Goal: Information Seeking & Learning: Learn about a topic

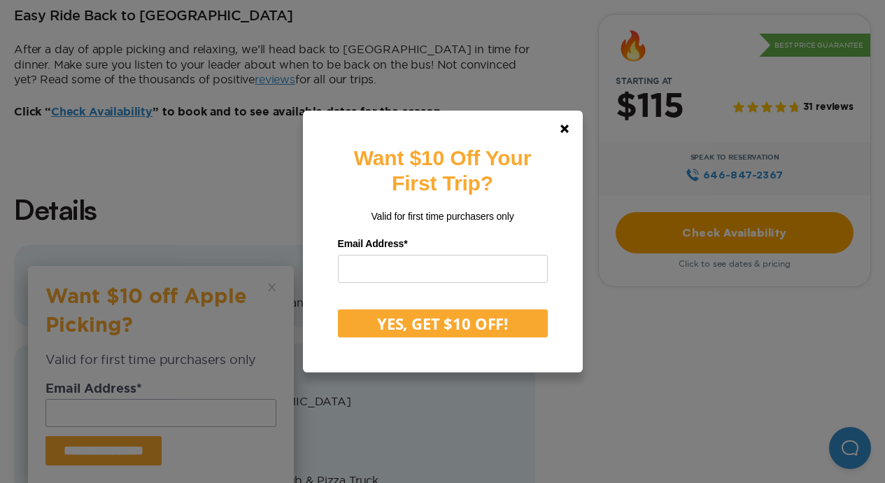
scroll to position [1169, 0]
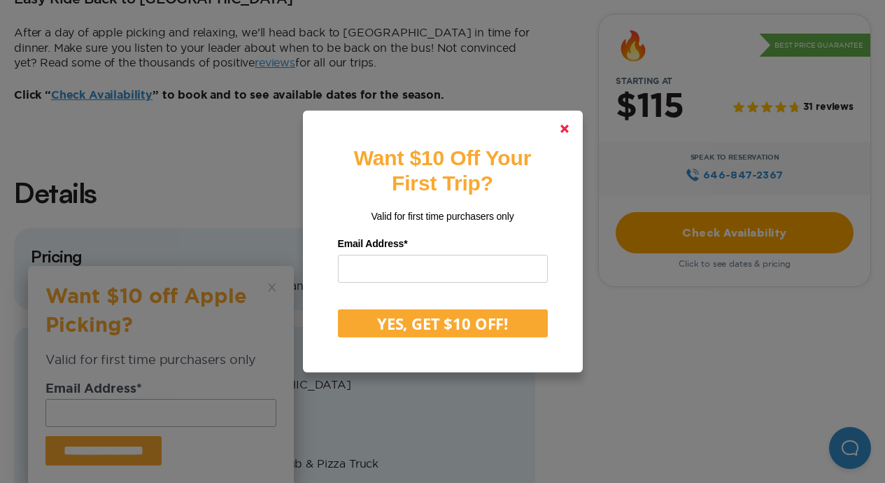
click at [567, 132] on polygon at bounding box center [565, 129] width 8 height 8
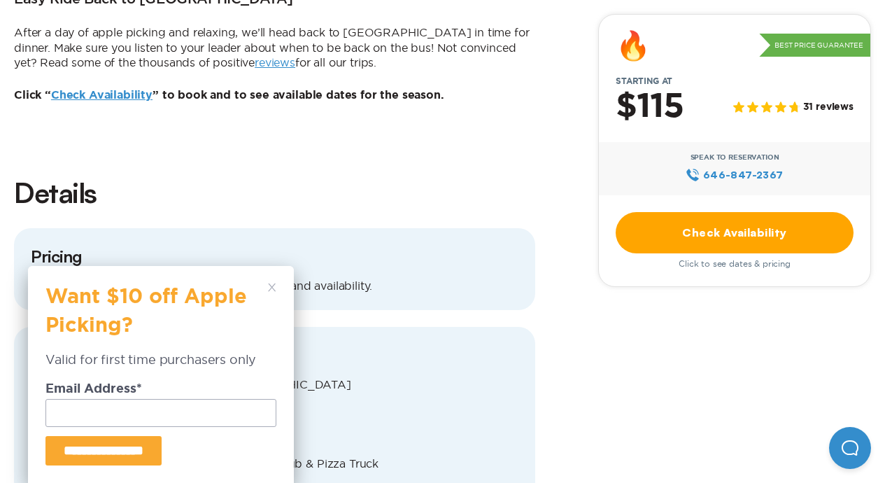
click at [269, 286] on icon at bounding box center [272, 287] width 8 height 8
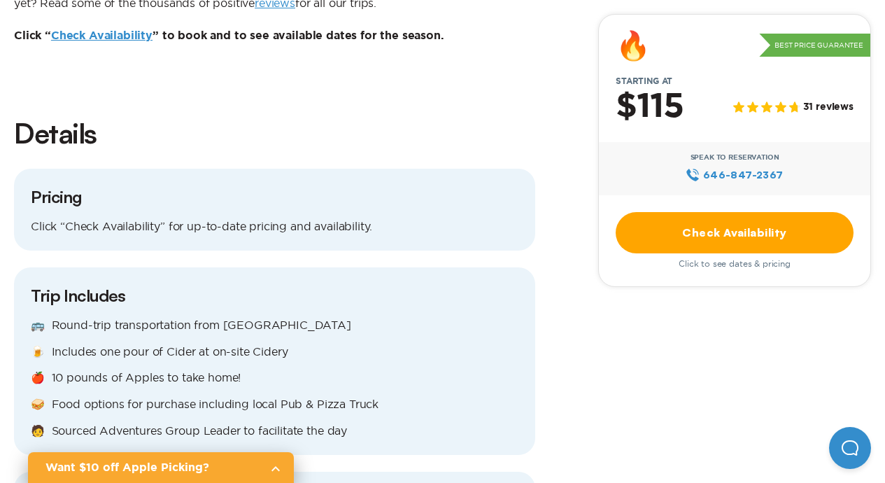
scroll to position [1230, 0]
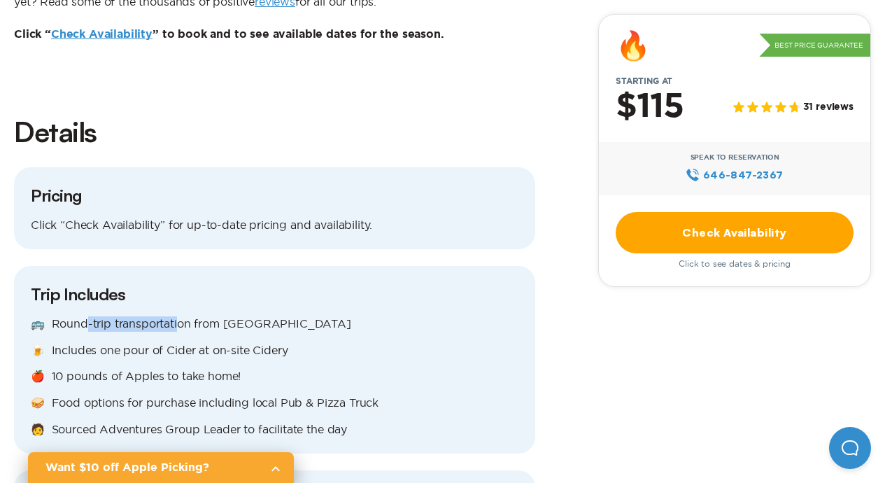
drag, startPoint x: 83, startPoint y: 290, endPoint x: 180, endPoint y: 281, distance: 97.0
click at [180, 316] on p "🚌 Round-trip transportation from [GEOGRAPHIC_DATA]" at bounding box center [275, 323] width 488 height 15
drag, startPoint x: 105, startPoint y: 334, endPoint x: 143, endPoint y: 334, distance: 38.5
click at [143, 369] on p "🍎 10 pounds of Apples to take home!" at bounding box center [275, 376] width 488 height 15
drag, startPoint x: 206, startPoint y: 337, endPoint x: 94, endPoint y: 339, distance: 112.0
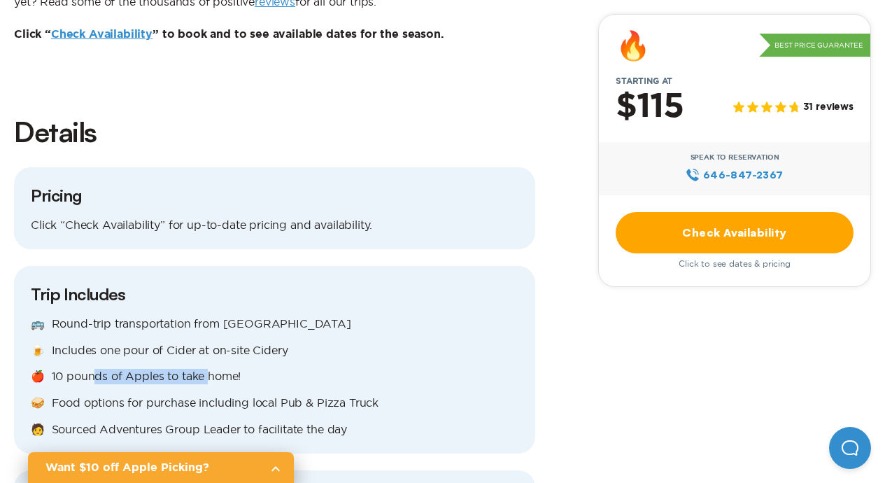
click at [94, 369] on p "🍎 10 pounds of Apples to take home!" at bounding box center [275, 376] width 488 height 15
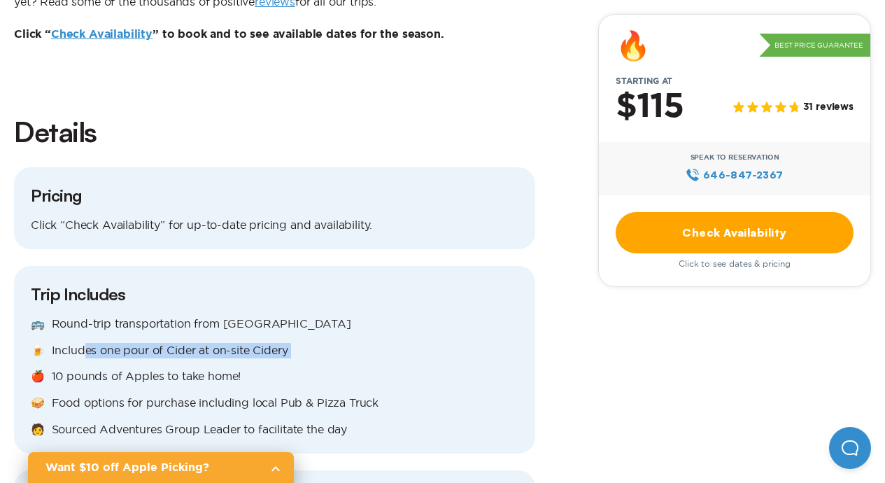
drag, startPoint x: 78, startPoint y: 312, endPoint x: 233, endPoint y: 321, distance: 155.0
click at [232, 321] on div "🚌 Round-trip transportation from [GEOGRAPHIC_DATA] 🍺 Includes one pour of Cider…" at bounding box center [275, 376] width 488 height 120
click at [237, 318] on div "🚌 Round-trip transportation from [GEOGRAPHIC_DATA] 🍺 Includes one pour of Cider…" at bounding box center [275, 376] width 488 height 120
drag, startPoint x: 244, startPoint y: 315, endPoint x: 132, endPoint y: 317, distance: 112.0
click at [132, 343] on p "🍺 Includes one pour of Cider at on-site Cidery" at bounding box center [275, 350] width 488 height 15
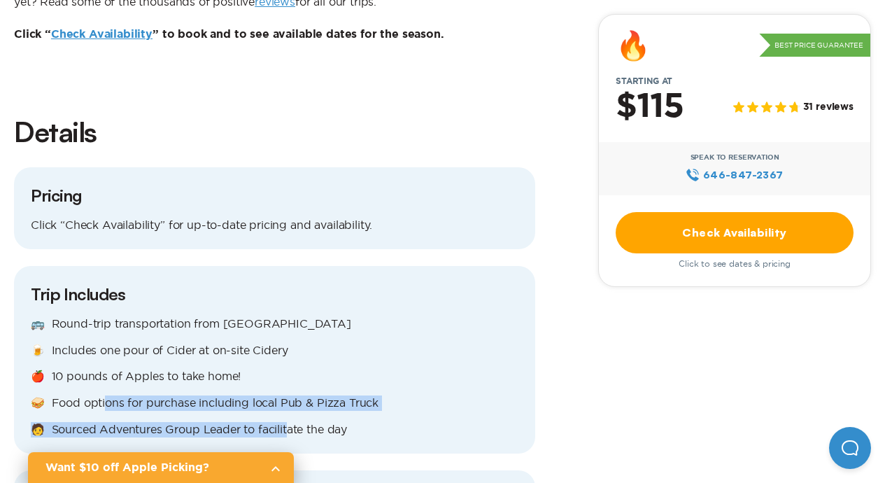
drag, startPoint x: 103, startPoint y: 360, endPoint x: 292, endPoint y: 386, distance: 190.7
click at [290, 386] on div "🚌 Round-trip transportation from [GEOGRAPHIC_DATA] 🍺 Includes one pour of Cider…" at bounding box center [275, 376] width 488 height 120
click at [299, 395] on p "🥪 Food options for purchase including local Pub & Pizza Truck" at bounding box center [275, 402] width 488 height 15
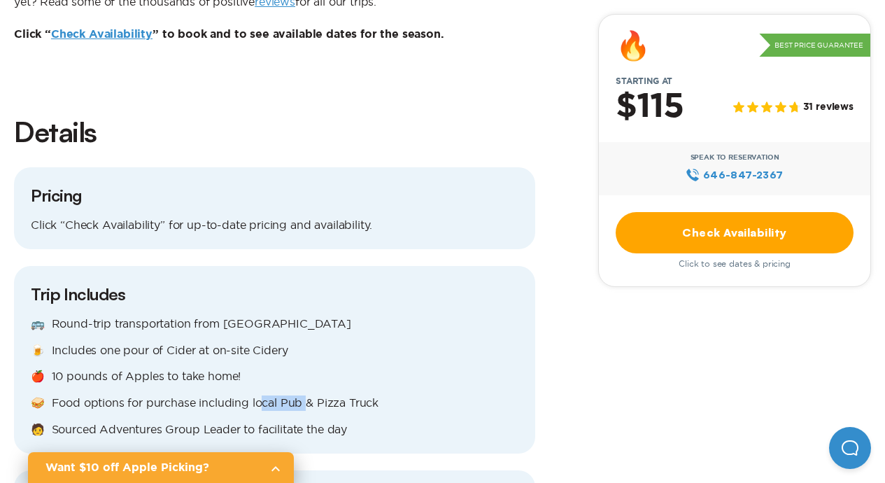
drag, startPoint x: 302, startPoint y: 363, endPoint x: 255, endPoint y: 363, distance: 46.9
click at [255, 395] on p "🥪 Food options for purchase including local Pub & Pizza Truck" at bounding box center [275, 402] width 488 height 15
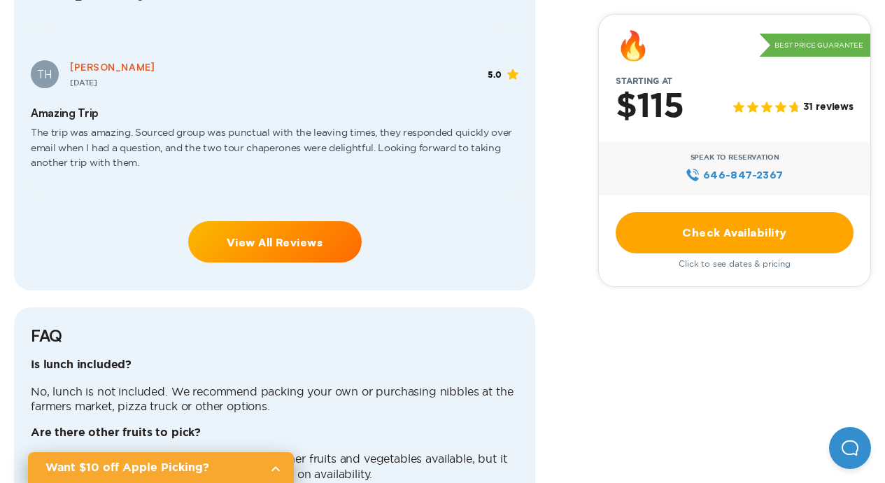
scroll to position [3462, 0]
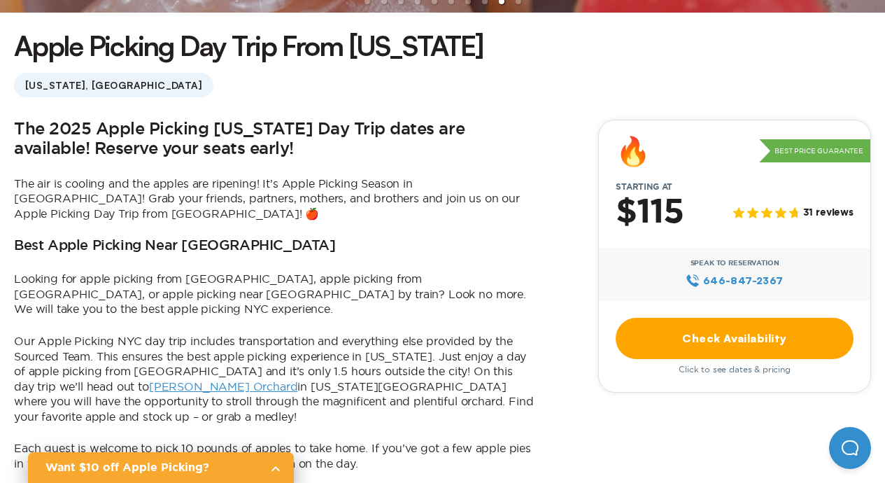
scroll to position [296, 0]
